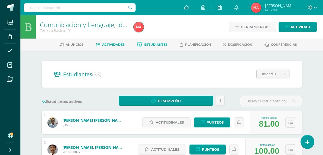
click at [116, 47] on link "Actividades" at bounding box center [110, 45] width 29 height 8
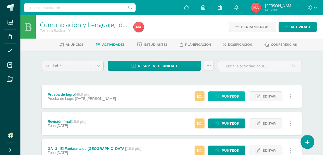
click at [230, 93] on span "Punteos" at bounding box center [230, 96] width 17 height 9
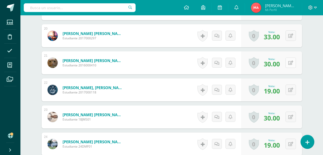
scroll to position [672, 0]
click at [296, 62] on button at bounding box center [290, 62] width 10 height 10
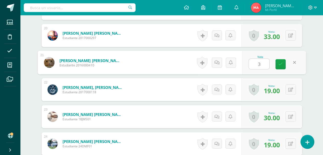
type input "32"
click at [280, 62] on icon at bounding box center [280, 64] width 5 height 4
